Goal: Obtain resource: Obtain resource

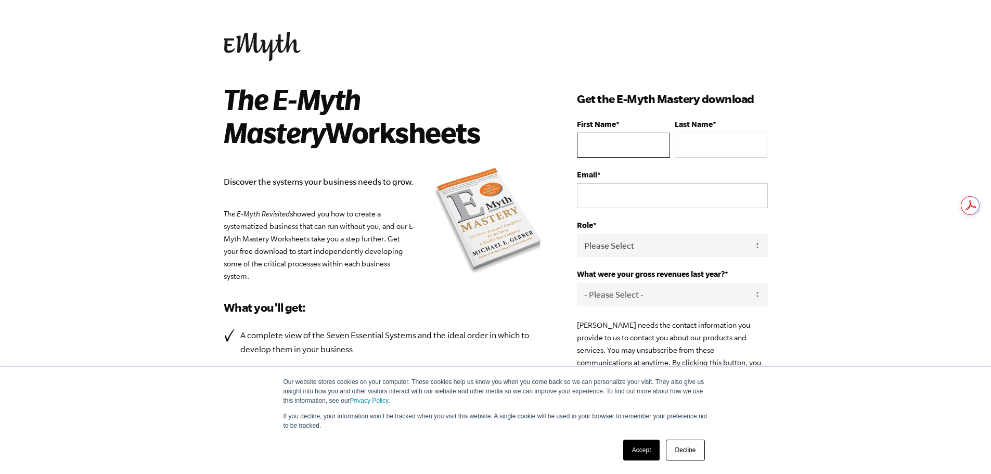
click at [617, 148] on input "First Name *" at bounding box center [623, 145] width 93 height 25
type input "[PERSON_NAME]"
type input "[EMAIL_ADDRESS][DOMAIN_NAME]"
click at [648, 243] on select "Please Select Owner Partner / Co-Owner Executive Employee / Other" at bounding box center [672, 245] width 190 height 23
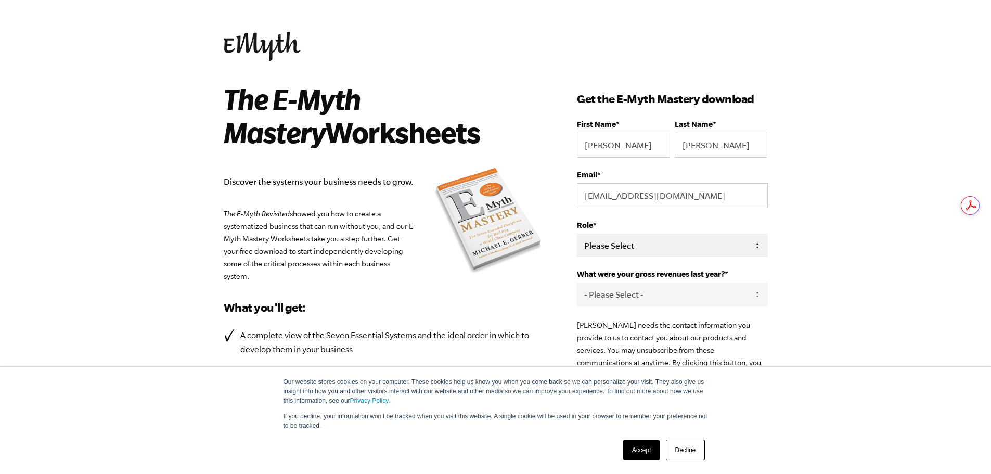
select select "Partner / Co-Owner"
click at [577, 234] on select "Please Select Owner Partner / Co-Owner Executive Employee / Other" at bounding box center [672, 245] width 190 height 23
click at [628, 290] on select "- Please Select - 0-75K 76-150K 151-275K 276-500K 501-750K 751-1M 1-2.5M 2.5-5M…" at bounding box center [672, 293] width 190 height 23
click at [577, 282] on select "- Please Select - 0-75K 76-150K 151-275K 276-500K 501-750K 751-1M 1-2.5M 2.5-5M…" at bounding box center [672, 293] width 190 height 23
click at [622, 299] on select "- Please Select - 0-75K 76-150K 151-275K 276-500K 501-750K 751-1M 1-2.5M 2.5-5M…" at bounding box center [672, 293] width 190 height 23
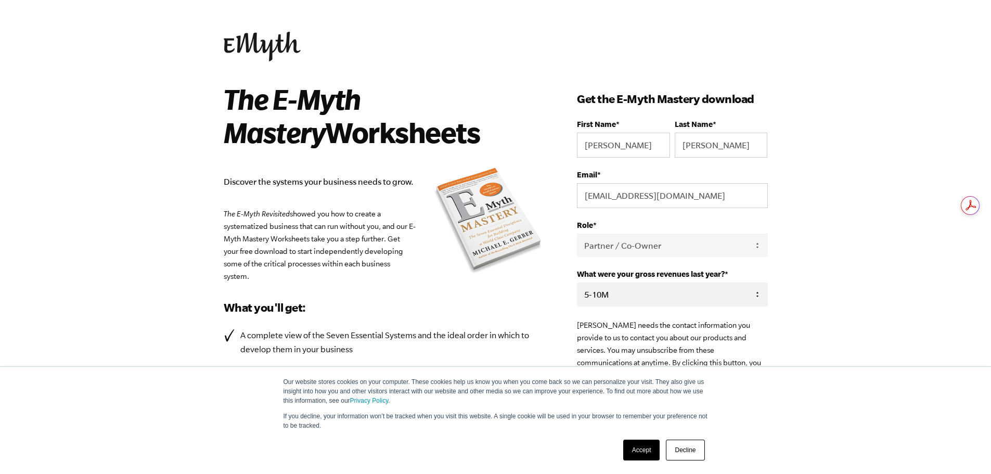
select select "2.5-5M"
click at [577, 282] on select "- Please Select - 0-75K 76-150K 151-275K 276-500K 501-750K 751-1M 1-2.5M 2.5-5M…" at bounding box center [672, 293] width 190 height 23
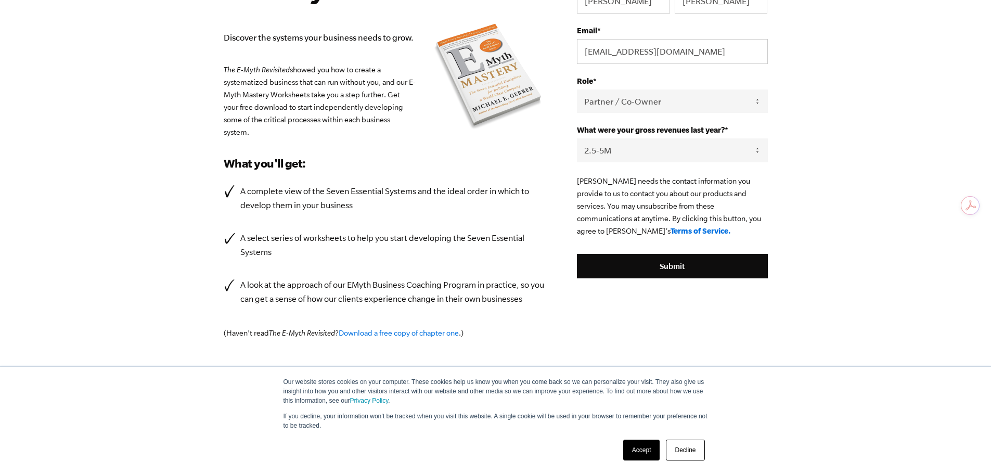
scroll to position [170, 0]
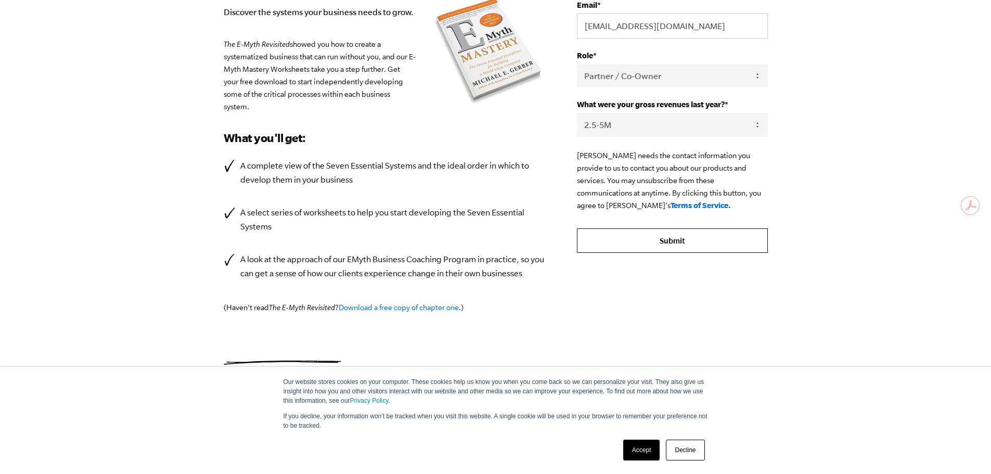
click at [687, 237] on input "Submit" at bounding box center [672, 240] width 190 height 25
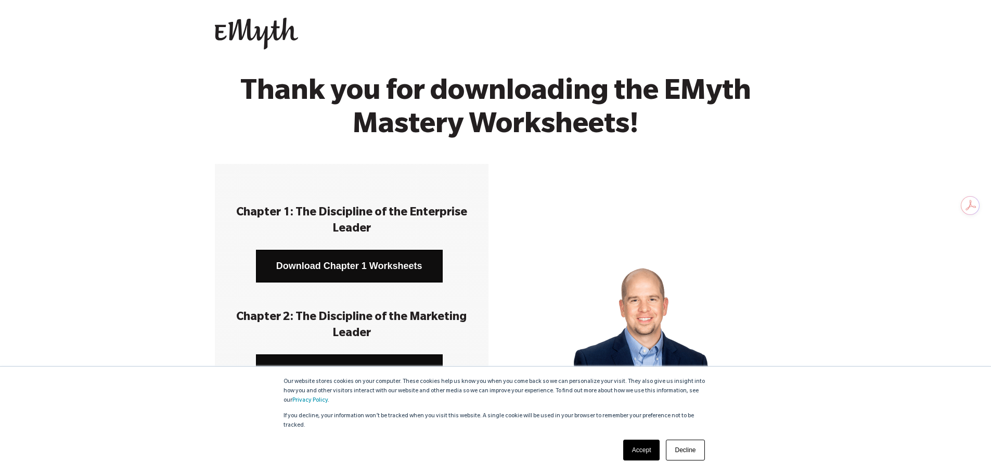
click at [362, 272] on link "Download Chapter 1 Worksheets" at bounding box center [349, 266] width 187 height 33
